Goal: Task Accomplishment & Management: Use online tool/utility

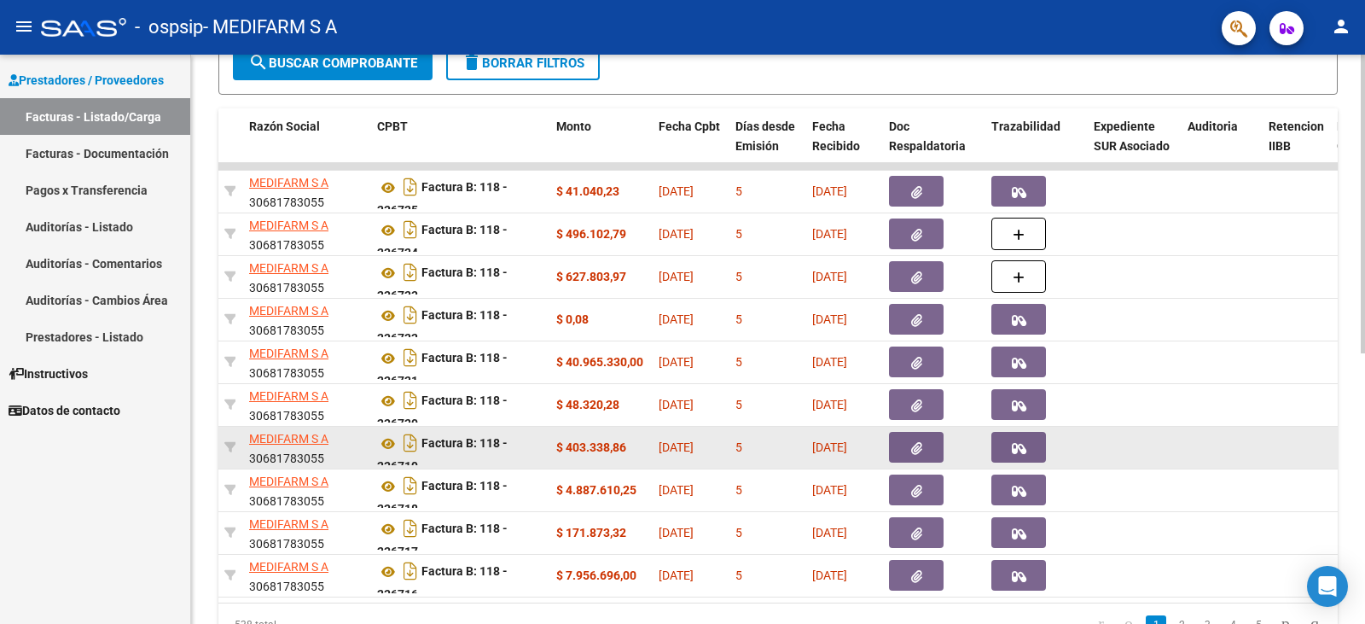
scroll to position [346, 0]
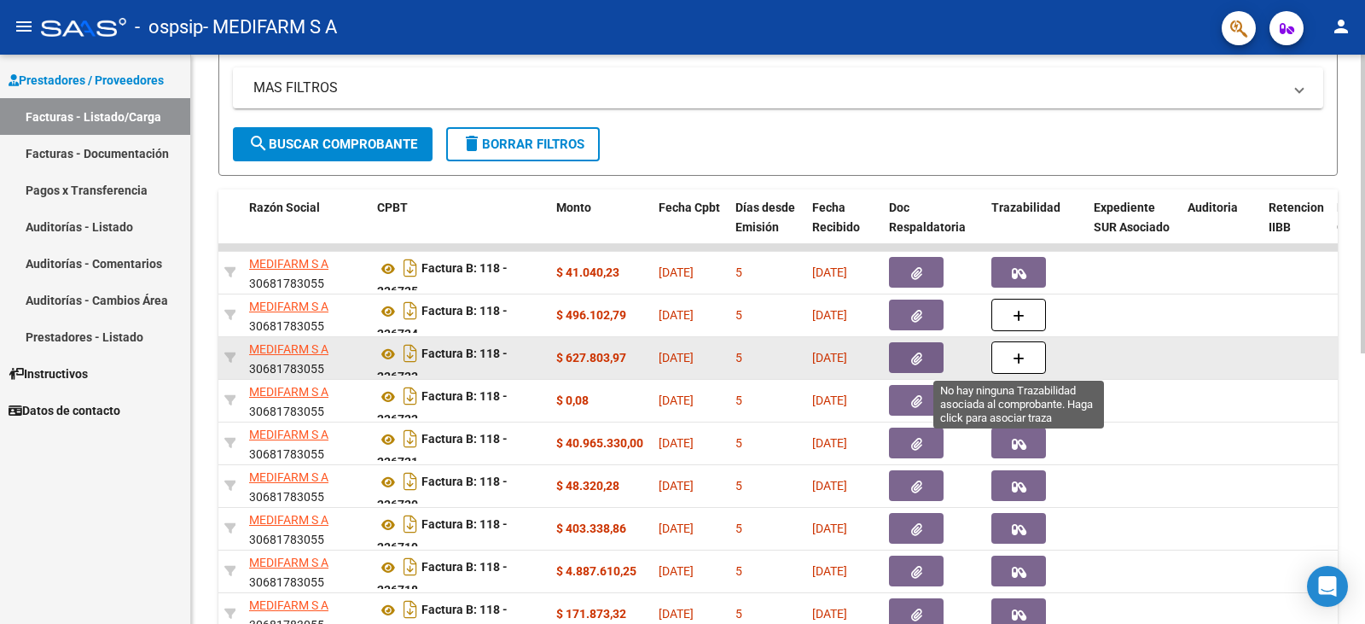
click at [1014, 353] on icon "button" at bounding box center [1019, 358] width 12 height 13
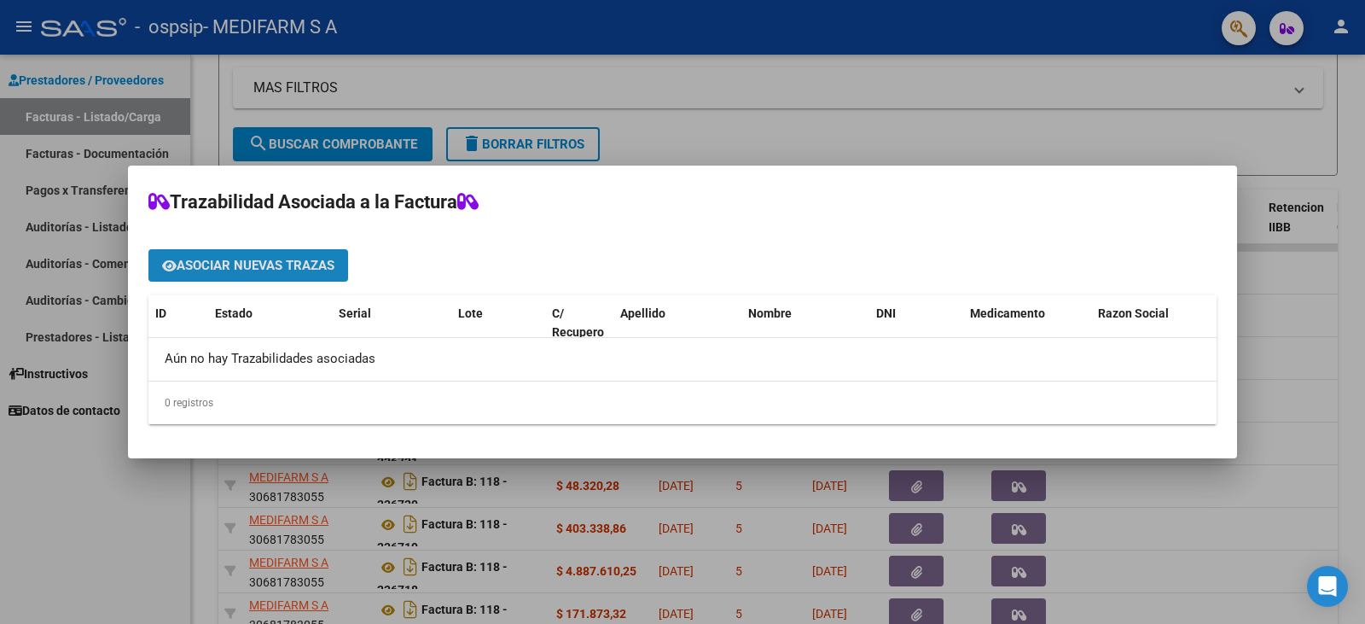
click at [258, 266] on span "Asociar nuevas trazas" at bounding box center [256, 266] width 158 height 15
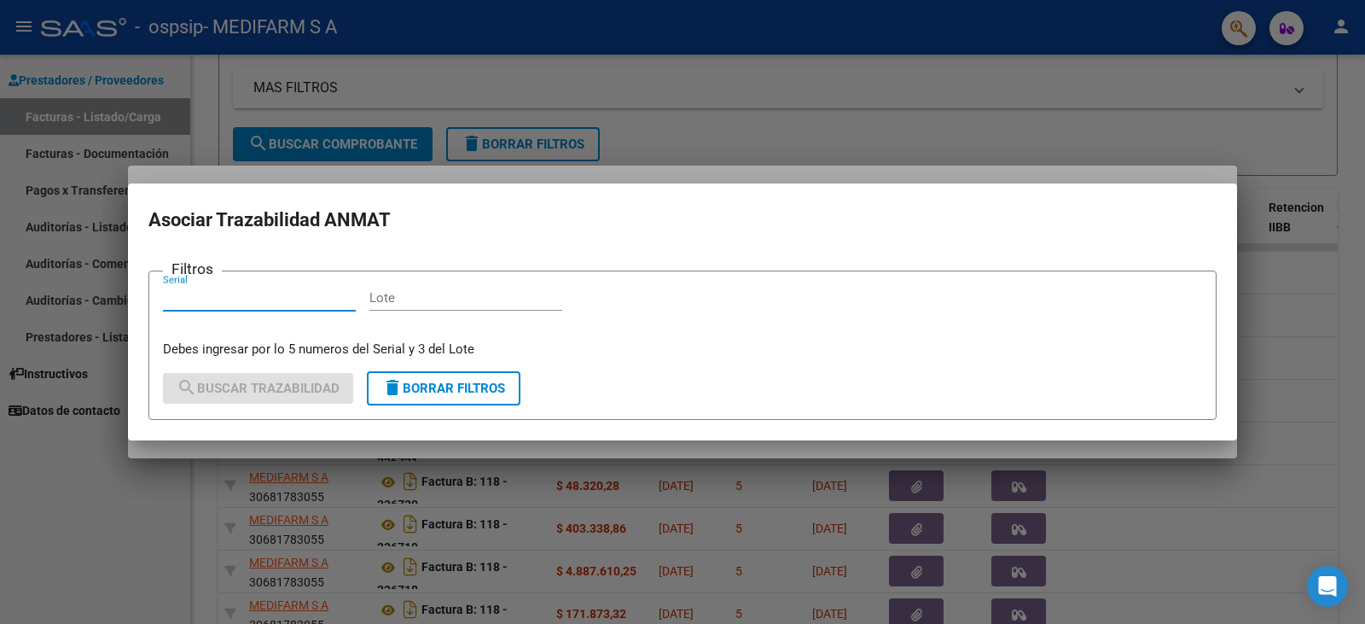
click at [407, 299] on input "Lote" at bounding box center [465, 297] width 193 height 15
paste input "015048"
type input "015048"
click at [314, 296] on input "Serial" at bounding box center [259, 297] width 193 height 15
paste input "3R39399"
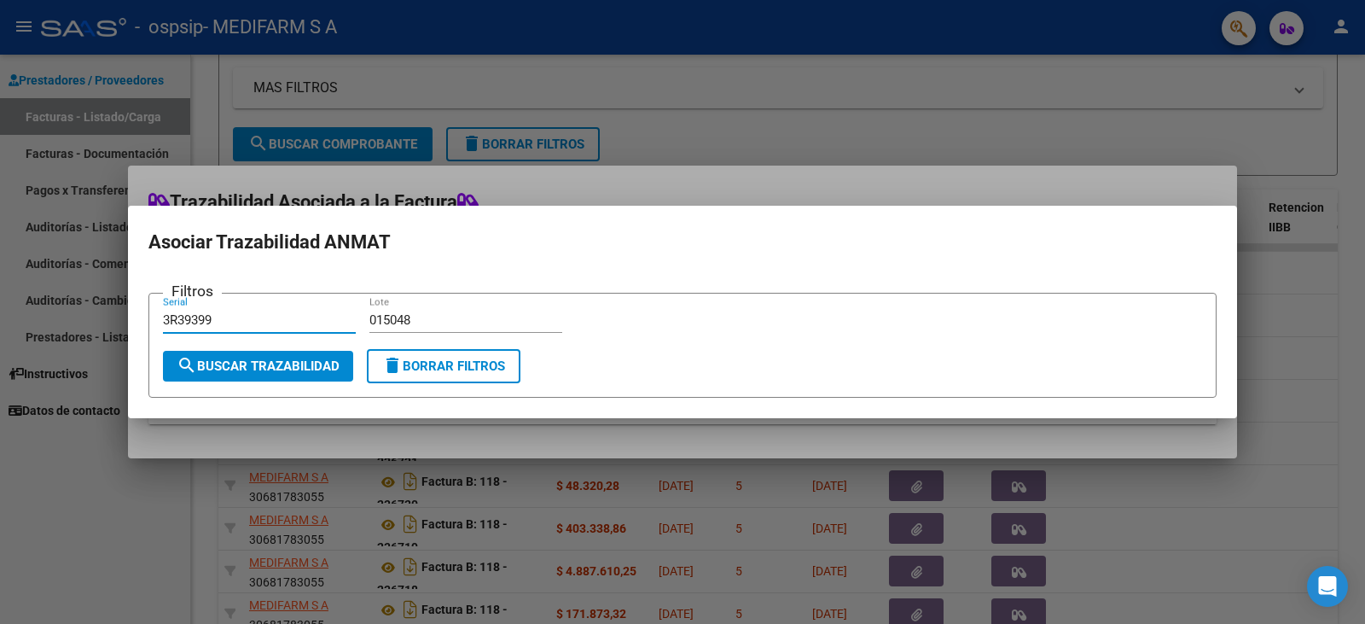
click at [272, 363] on span "search Buscar Trazabilidad" at bounding box center [258, 365] width 163 height 15
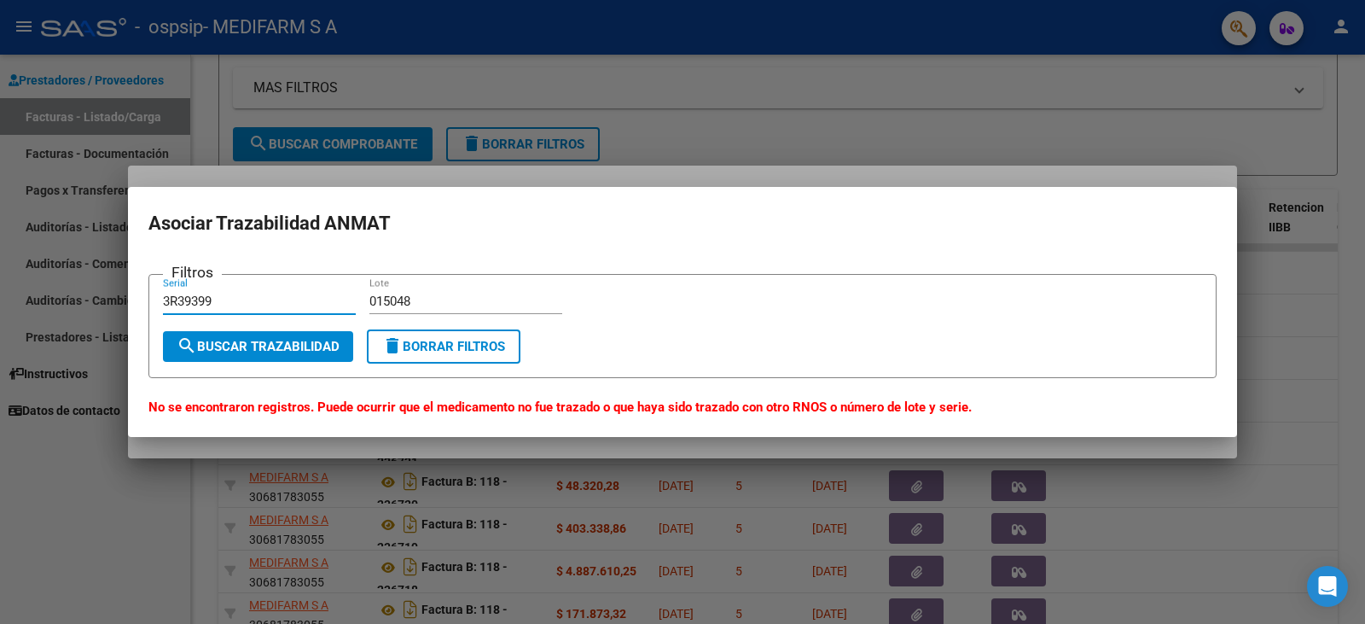
drag, startPoint x: 177, startPoint y: 300, endPoint x: 77, endPoint y: 299, distance: 99.8
click at [77, 299] on div "Trazabilidad Asociada a la Factura Asociar nuevas trazas ID Estado Serial Lote …" at bounding box center [682, 312] width 1365 height 624
type input "39399"
click at [263, 340] on span "search Buscar Trazabilidad" at bounding box center [258, 346] width 163 height 15
click at [382, 299] on input "015048" at bounding box center [465, 300] width 193 height 15
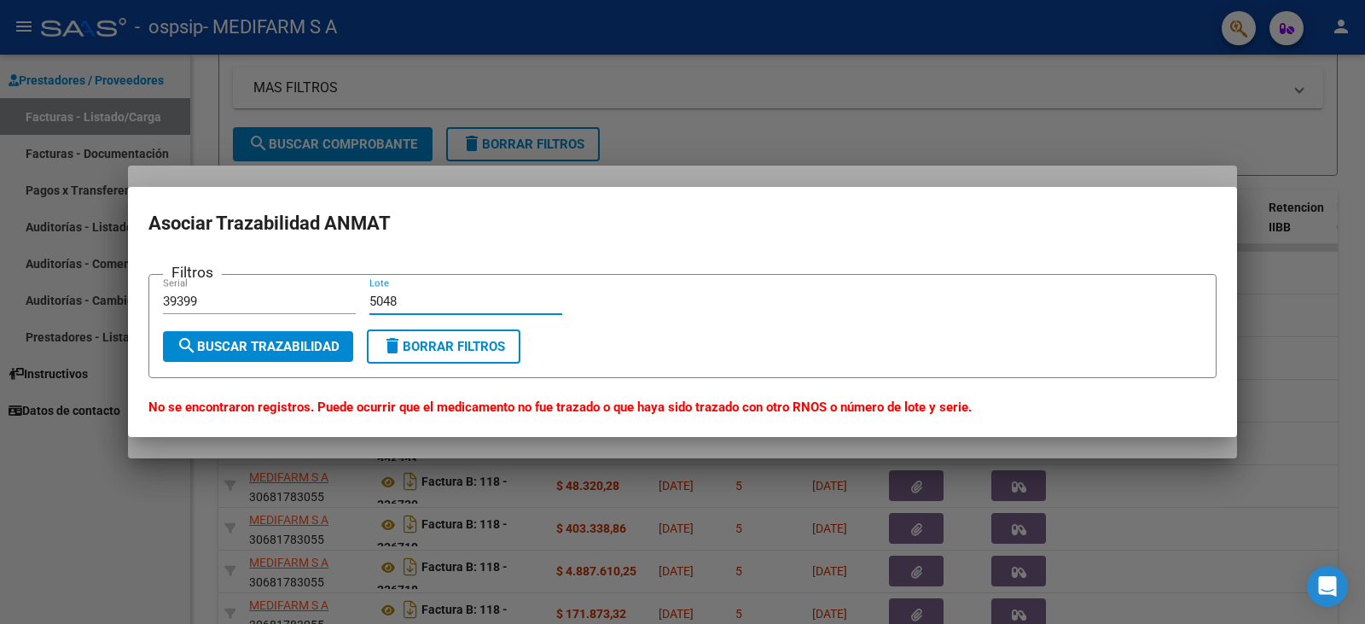
click at [300, 343] on span "search Buscar Trazabilidad" at bounding box center [258, 346] width 163 height 15
click at [376, 299] on input "5048" at bounding box center [465, 300] width 193 height 15
type input "048"
click at [322, 340] on span "search Buscar Trazabilidad" at bounding box center [258, 346] width 163 height 15
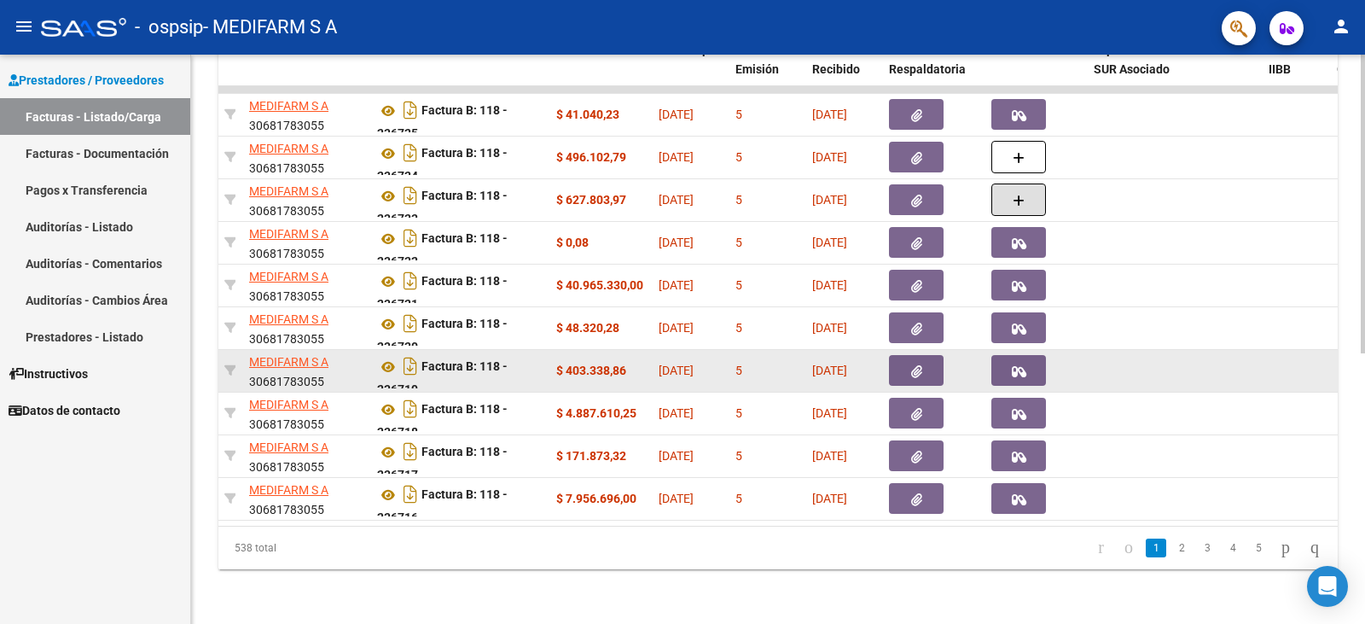
scroll to position [516, 0]
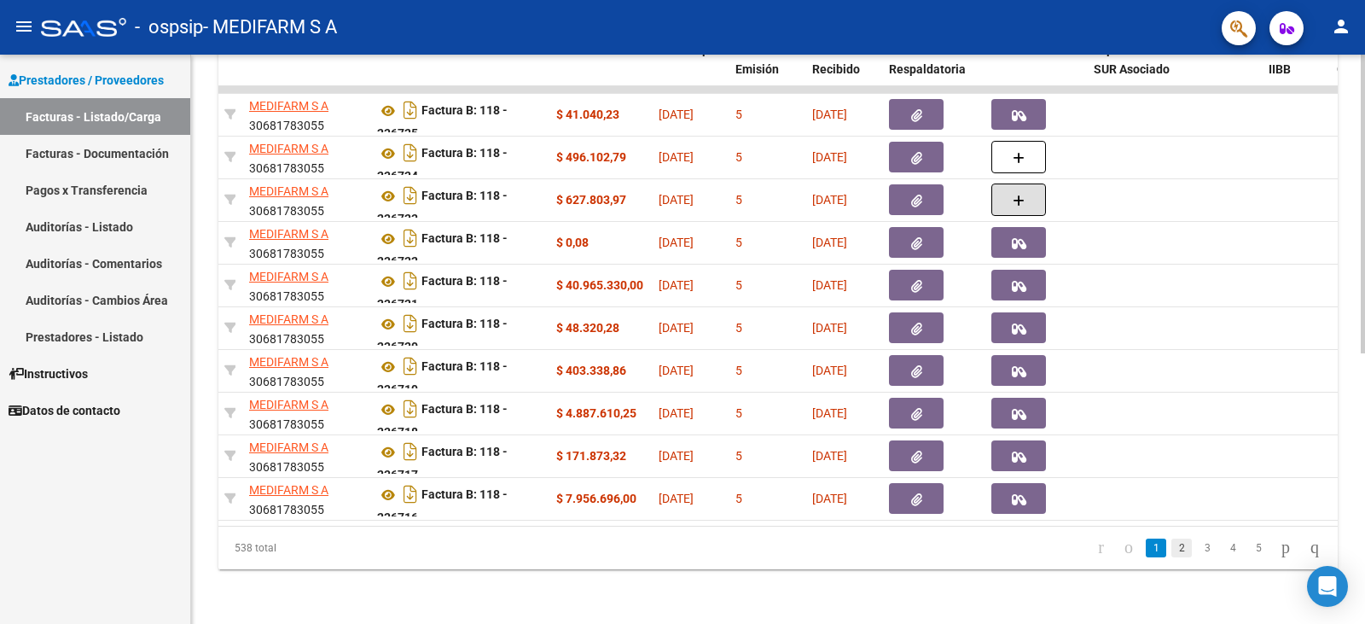
click at [1171, 543] on link "2" at bounding box center [1181, 547] width 20 height 19
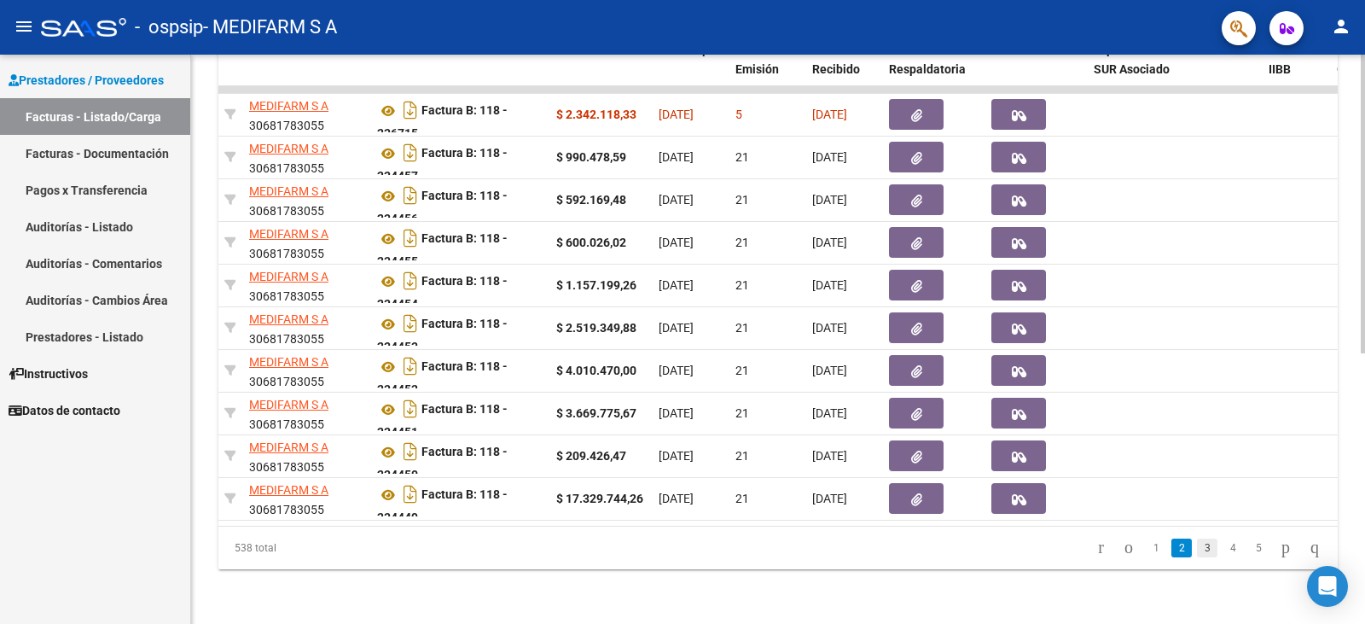
click at [1197, 548] on link "3" at bounding box center [1207, 547] width 20 height 19
click at [1223, 549] on link "4" at bounding box center [1233, 547] width 20 height 19
click at [1223, 545] on link "5" at bounding box center [1233, 547] width 20 height 19
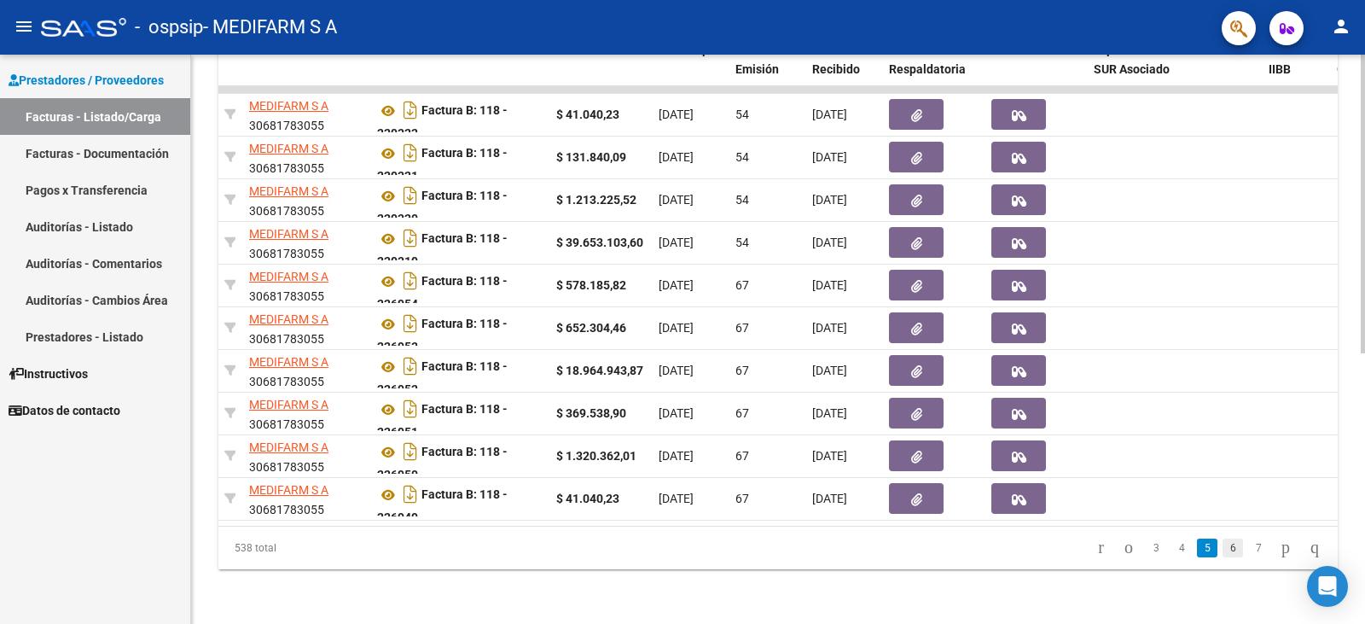
click at [1223, 545] on link "6" at bounding box center [1233, 547] width 20 height 19
click at [1095, 548] on icon "go to first page" at bounding box center [1100, 547] width 11 height 20
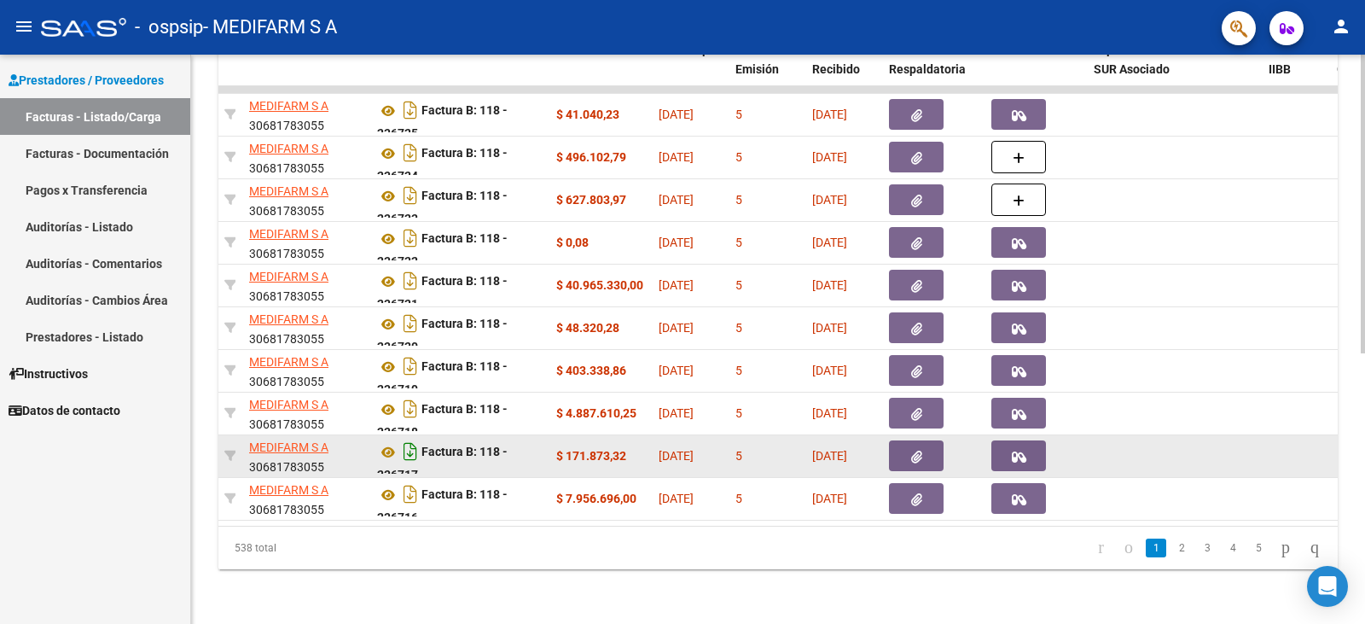
drag, startPoint x: 590, startPoint y: 526, endPoint x: 413, endPoint y: 444, distance: 194.7
click at [535, 524] on div "ID CAE Facturado x Orden De Area Razón Social CPBT Monto Fecha Cpbt Días desde …" at bounding box center [777, 300] width 1119 height 537
